Goal: Task Accomplishment & Management: Manage account settings

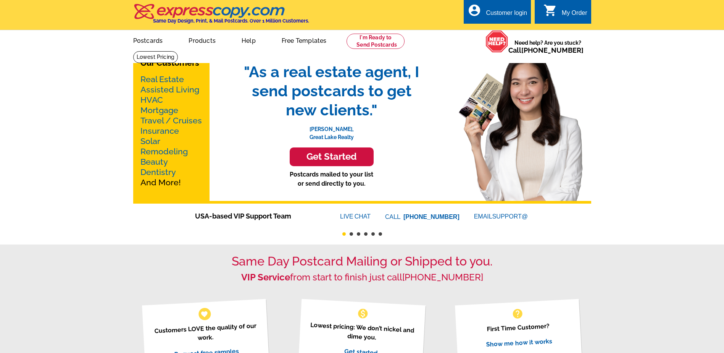
click at [510, 13] on div "Customer login" at bounding box center [506, 15] width 41 height 11
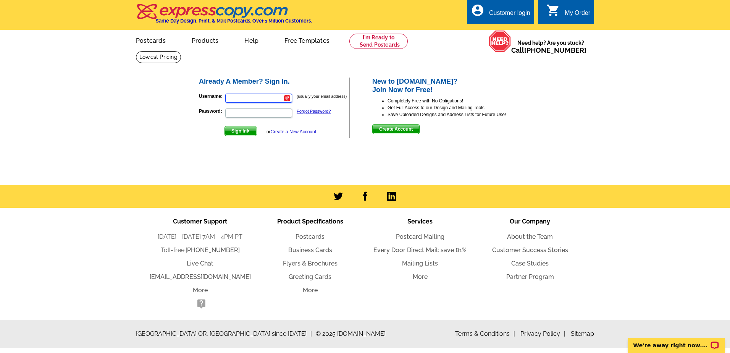
click at [239, 97] on input "Username:" at bounding box center [258, 98] width 67 height 9
type input "lauralabor2@gmail.com"
click at [313, 113] on link "Forgot Password?" at bounding box center [314, 111] width 34 height 5
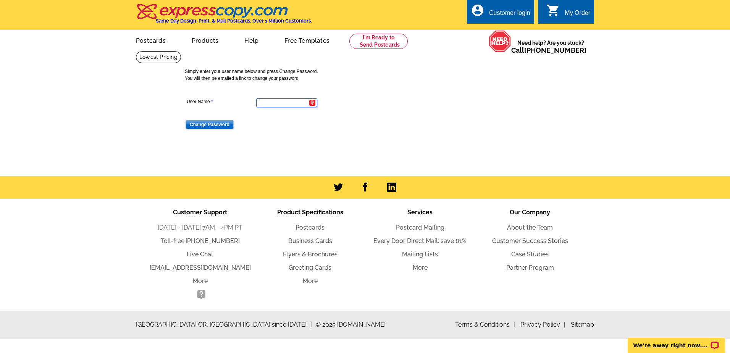
click at [292, 102] on input "User Name" at bounding box center [286, 102] width 61 height 9
type input "lauralabor2@gmail.com"
click at [325, 125] on dd "Change Password" at bounding box center [286, 124] width 203 height 12
click at [201, 124] on input "Change Password" at bounding box center [209, 124] width 48 height 9
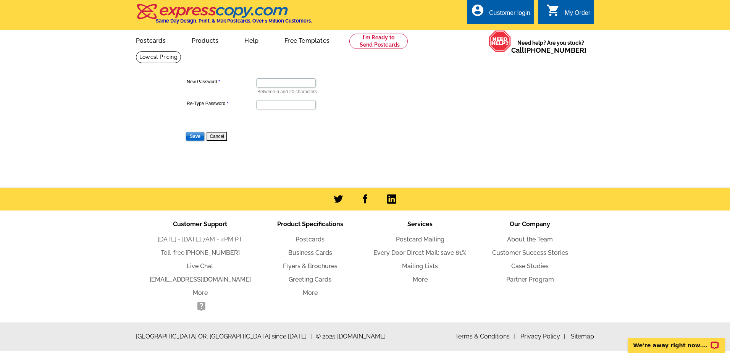
click at [329, 105] on dd at bounding box center [286, 104] width 203 height 12
click at [194, 137] on input "Save" at bounding box center [194, 136] width 19 height 9
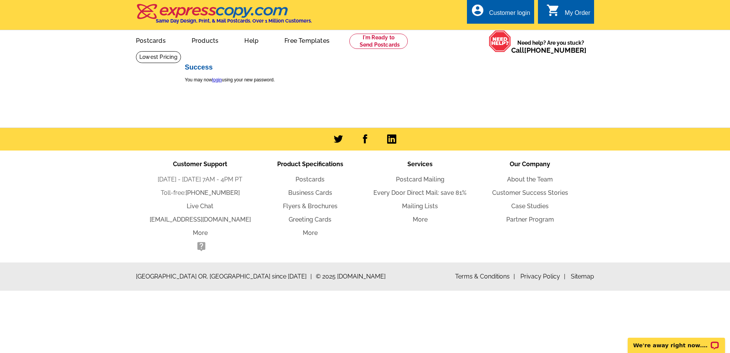
click at [509, 13] on div "Customer login" at bounding box center [509, 15] width 41 height 11
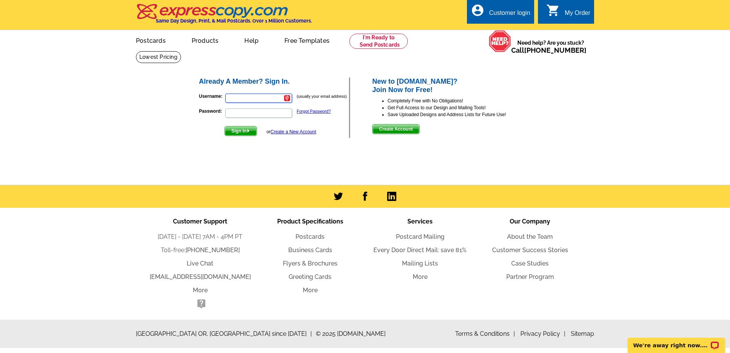
click at [248, 98] on input "Username:" at bounding box center [258, 98] width 67 height 9
click at [245, 99] on input "[PERSON_NAME]" at bounding box center [258, 98] width 67 height 9
type input "[EMAIL_ADDRESS][DOMAIN_NAME]"
click at [346, 151] on div "Already A Member? Sign In. Username: [EMAIL_ADDRESS][DOMAIN_NAME] (usually your…" at bounding box center [365, 107] width 365 height 92
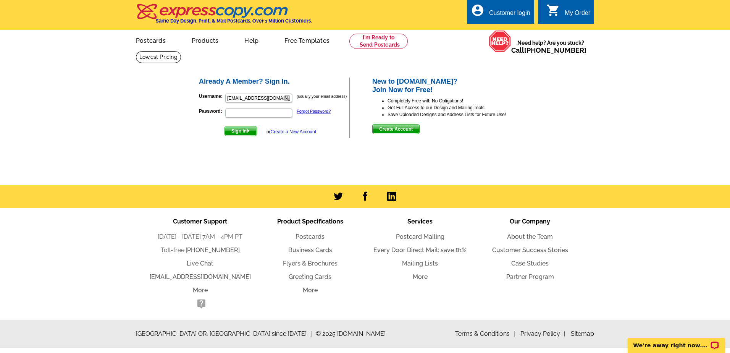
click at [304, 150] on div "Already A Member? Sign In. Username: [EMAIL_ADDRESS][DOMAIN_NAME] (usually your…" at bounding box center [365, 107] width 365 height 92
click at [242, 129] on span "Sign In" at bounding box center [241, 130] width 32 height 9
